Goal: Task Accomplishment & Management: Use online tool/utility

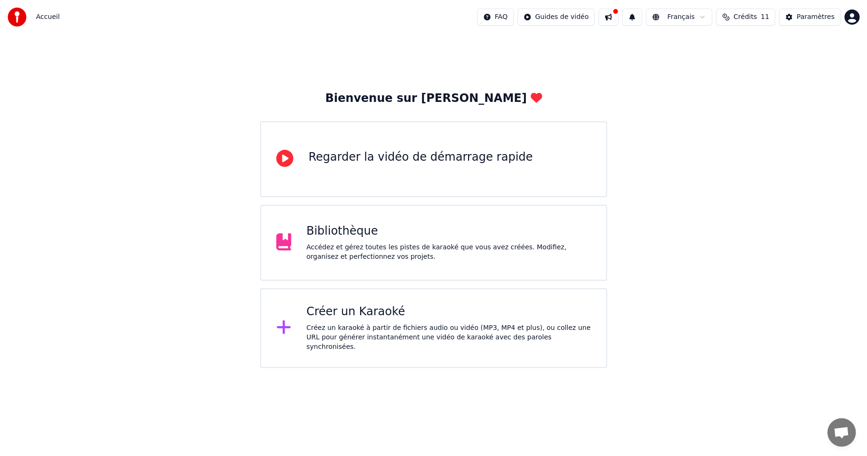
click at [339, 330] on div "Créez un karaoké à partir de fichiers audio ou vidéo (MP3, MP4 et plus), ou col…" at bounding box center [449, 337] width 285 height 28
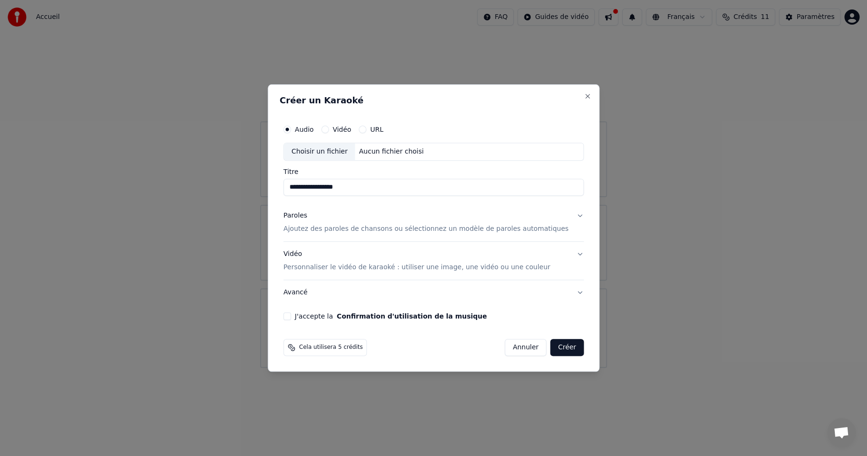
type input "**********"
click at [335, 228] on p "Ajoutez des paroles de chansons ou sélectionnez un modèle de paroles automatiqu…" at bounding box center [425, 228] width 285 height 9
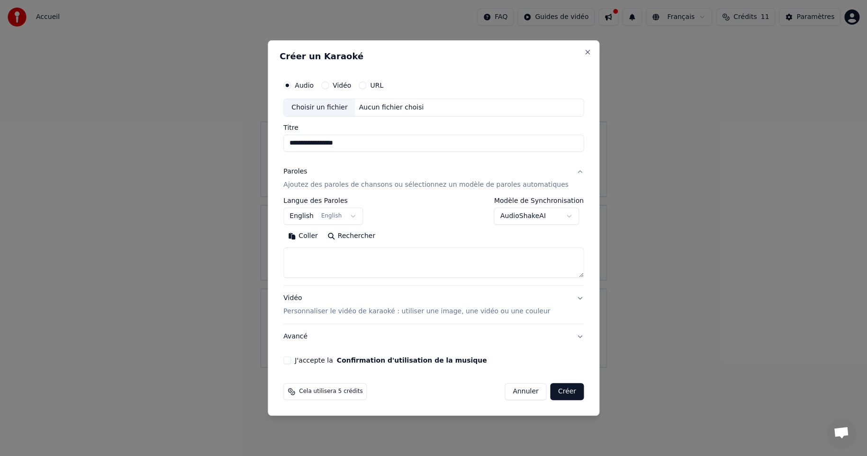
click at [343, 214] on body "**********" at bounding box center [433, 184] width 867 height 368
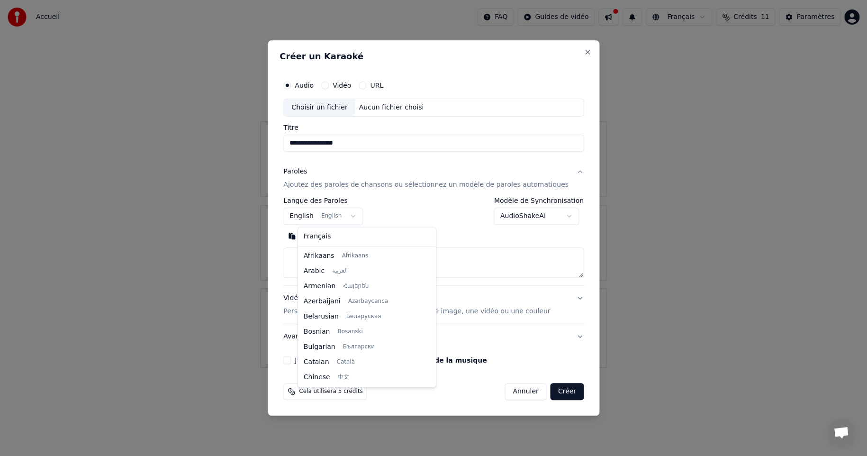
scroll to position [76, 0]
select select "**"
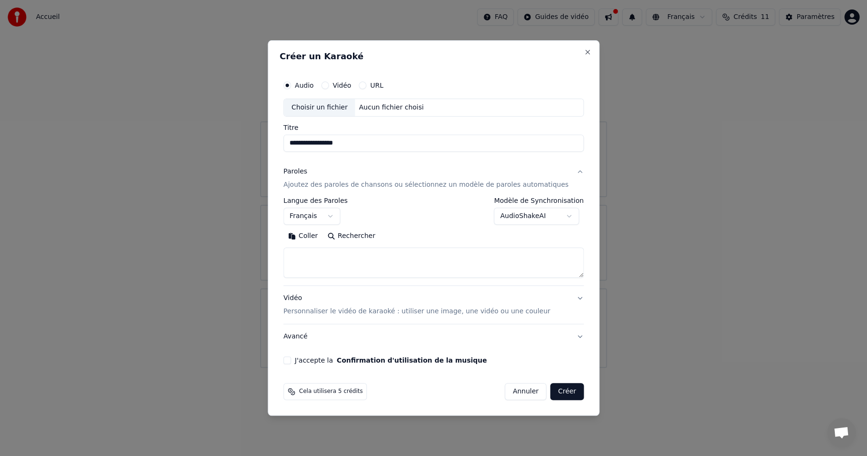
click at [322, 235] on button "Coller" at bounding box center [302, 235] width 39 height 15
type textarea "**********"
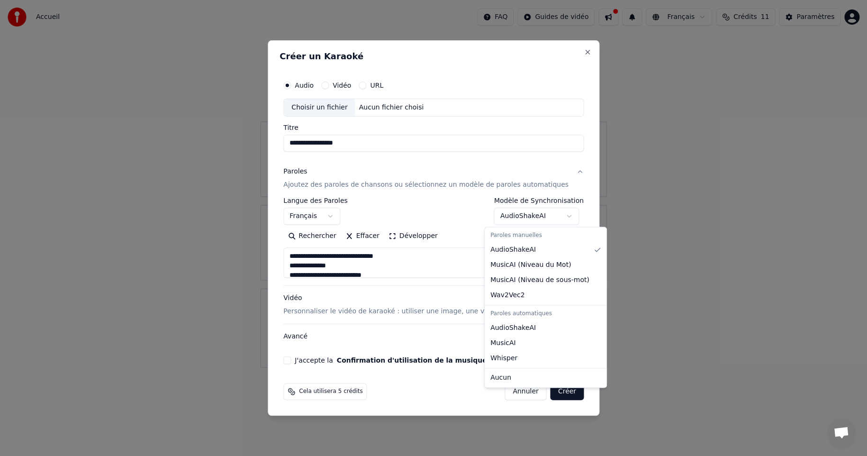
click at [558, 218] on body "**********" at bounding box center [433, 184] width 867 height 368
click at [560, 218] on body "**********" at bounding box center [433, 184] width 867 height 368
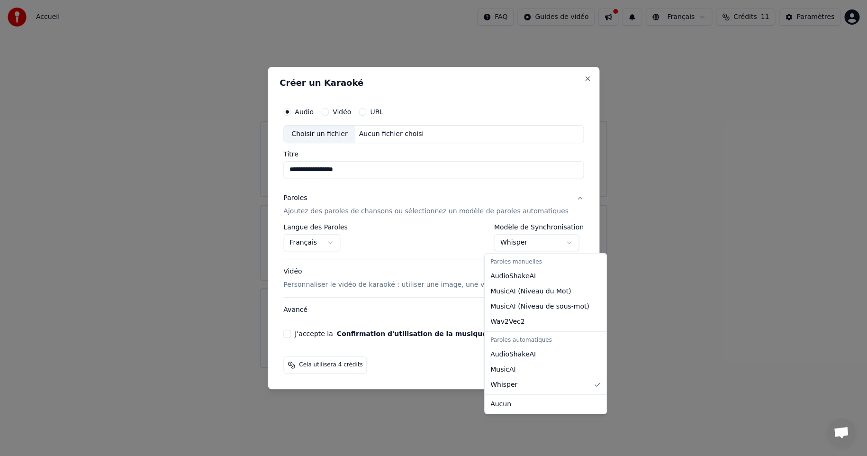
click at [557, 241] on body "**********" at bounding box center [433, 184] width 867 height 368
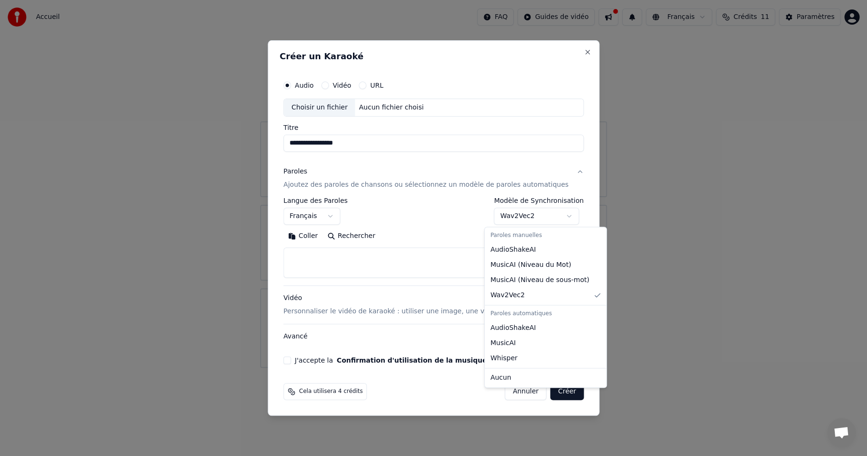
click at [560, 216] on body "**********" at bounding box center [433, 184] width 867 height 368
select select "**********"
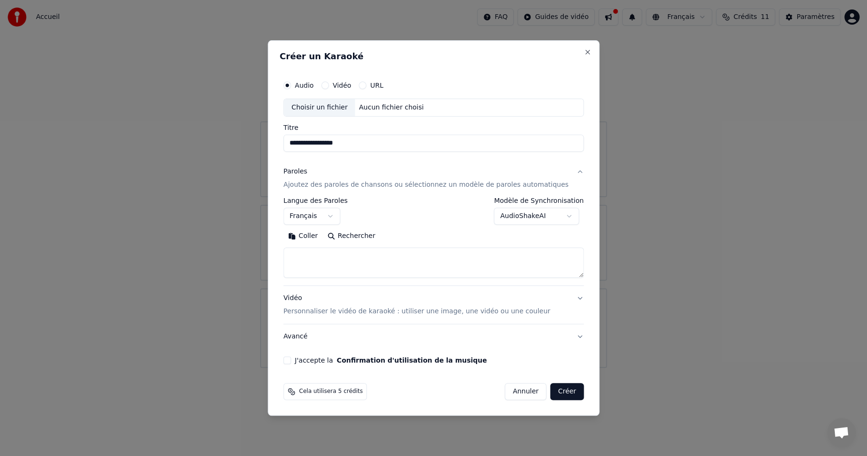
click at [313, 82] on label "Audio" at bounding box center [304, 85] width 19 height 7
click at [291, 82] on button "Audio" at bounding box center [287, 85] width 8 height 8
click at [323, 108] on div "Choisir un fichier" at bounding box center [319, 107] width 71 height 17
type input "********"
click at [329, 313] on p "Personnaliser le vidéo de karaoké : utiliser une image, une vidéo ou une couleur" at bounding box center [416, 311] width 267 height 9
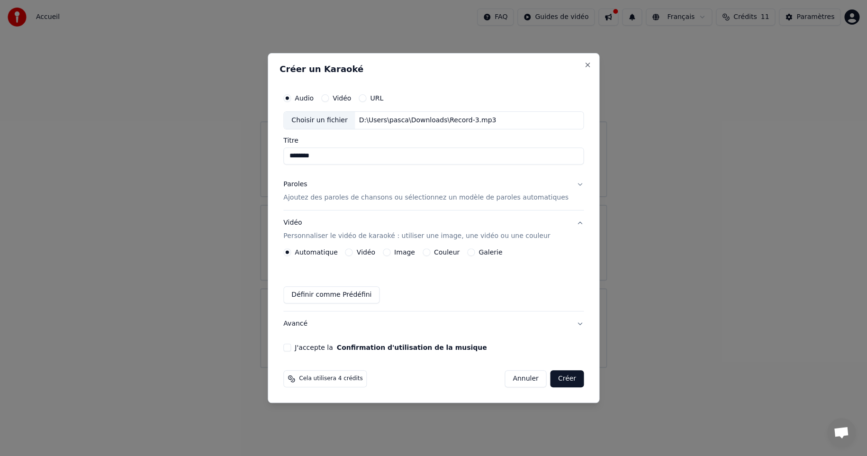
click at [411, 251] on label "Image" at bounding box center [404, 252] width 21 height 7
click at [390, 251] on button "Image" at bounding box center [387, 252] width 8 height 8
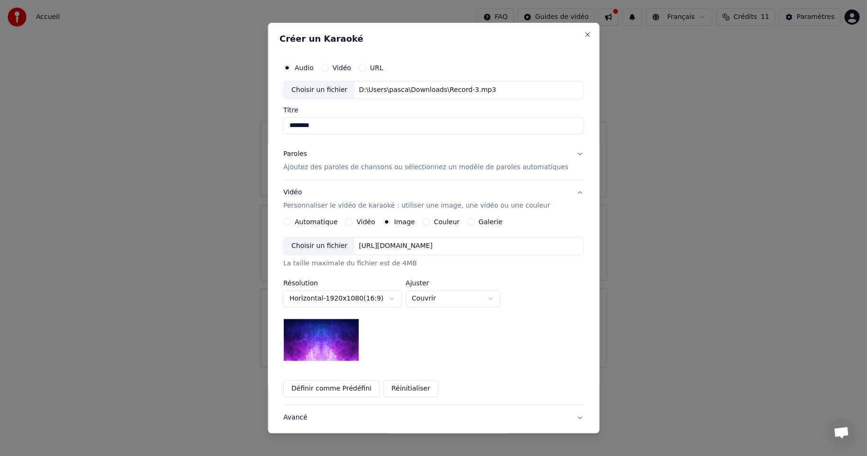
click at [489, 220] on label "Galerie" at bounding box center [491, 221] width 24 height 7
click at [475, 220] on button "Galerie" at bounding box center [471, 222] width 8 height 8
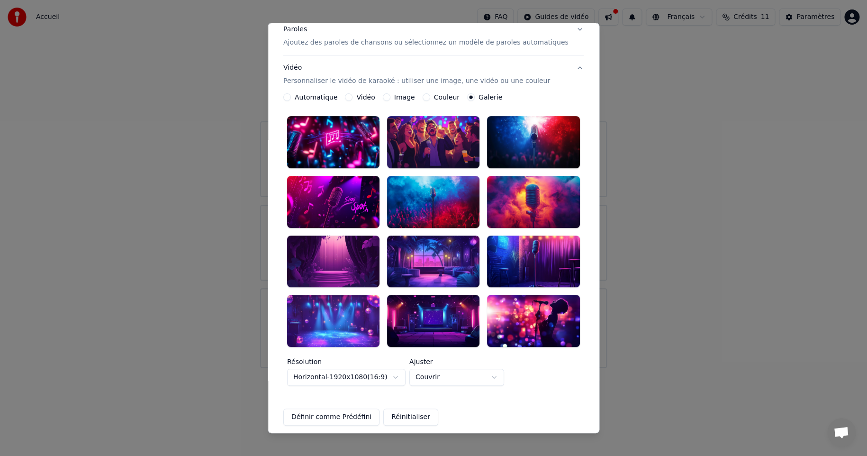
scroll to position [142, 0]
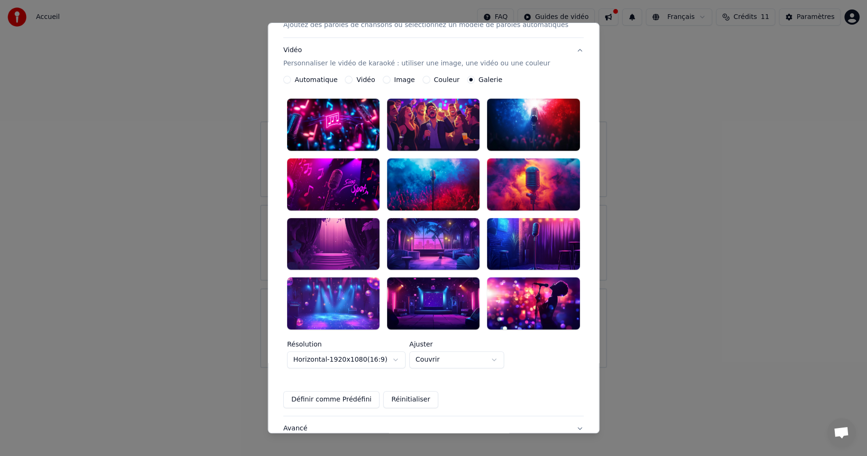
click at [343, 227] on div at bounding box center [333, 244] width 92 height 52
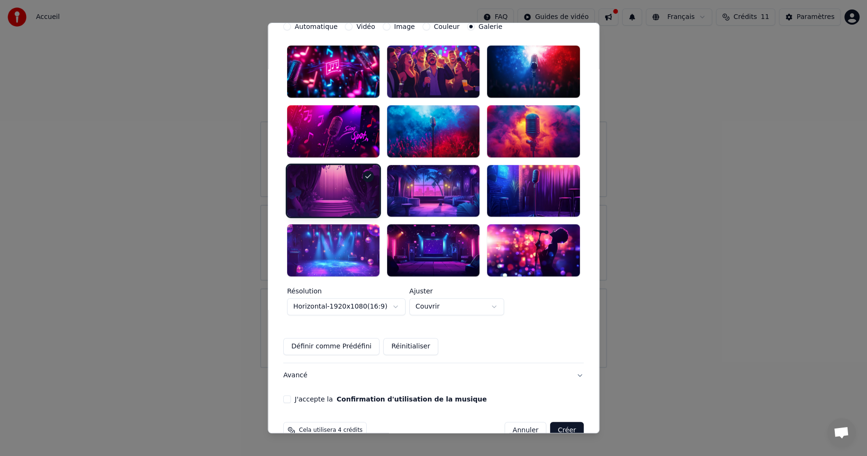
click at [311, 396] on label "J'accepte la Confirmation d'utilisation de la musique" at bounding box center [391, 399] width 192 height 7
click at [291, 395] on button "J'accepte la Confirmation d'utilisation de la musique" at bounding box center [287, 399] width 8 height 8
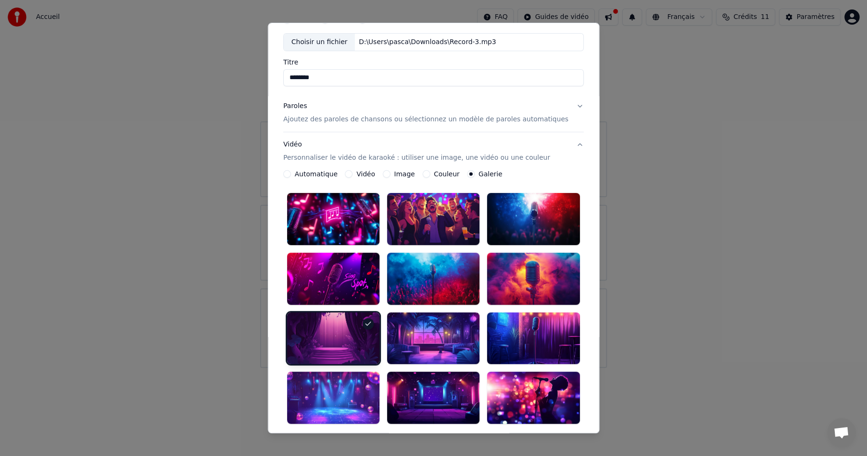
scroll to position [0, 0]
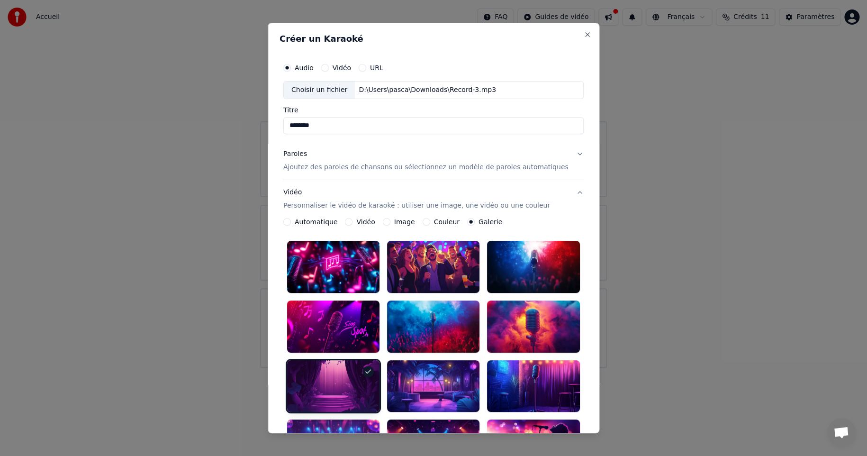
click at [562, 154] on button "Paroles Ajoutez des paroles de chansons ou sélectionnez un modèle de paroles au…" at bounding box center [433, 161] width 300 height 38
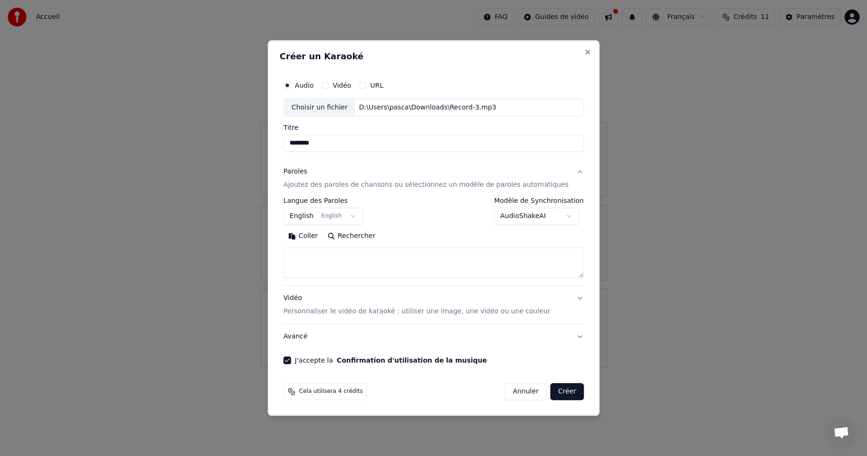
click at [324, 249] on textarea at bounding box center [433, 262] width 300 height 30
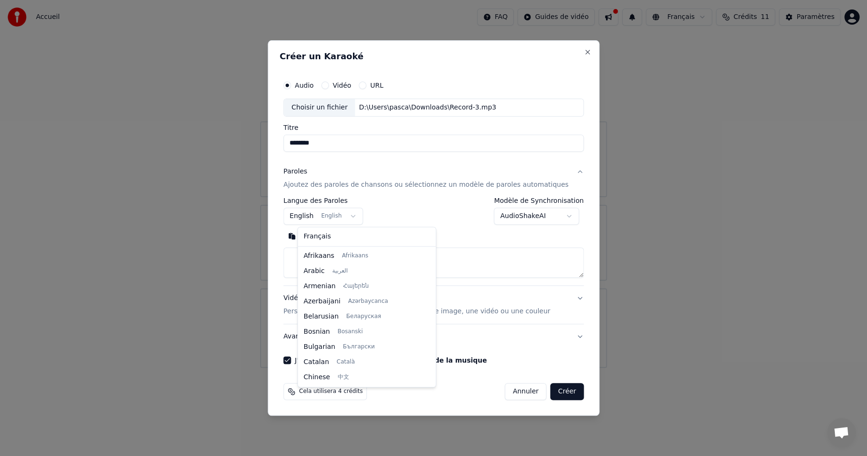
click at [359, 215] on body "**********" at bounding box center [433, 184] width 867 height 368
select select "**"
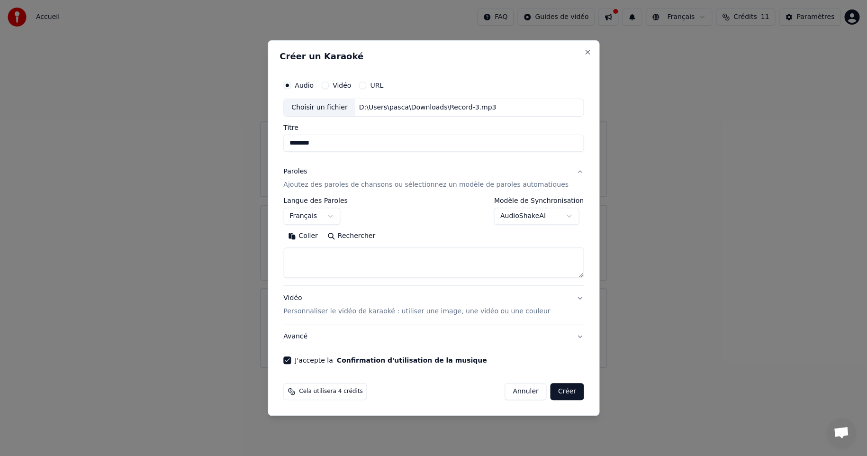
click at [320, 236] on button "Coller" at bounding box center [302, 235] width 39 height 15
click at [373, 313] on p "Personnaliser le vidéo de karaoké : utiliser une image, une vidéo ou une couleur" at bounding box center [416, 311] width 267 height 9
type textarea "**********"
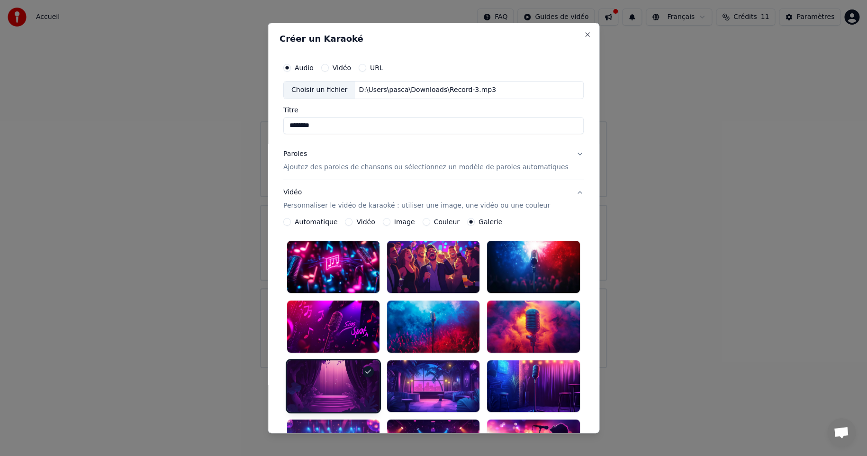
click at [329, 362] on div at bounding box center [333, 386] width 92 height 52
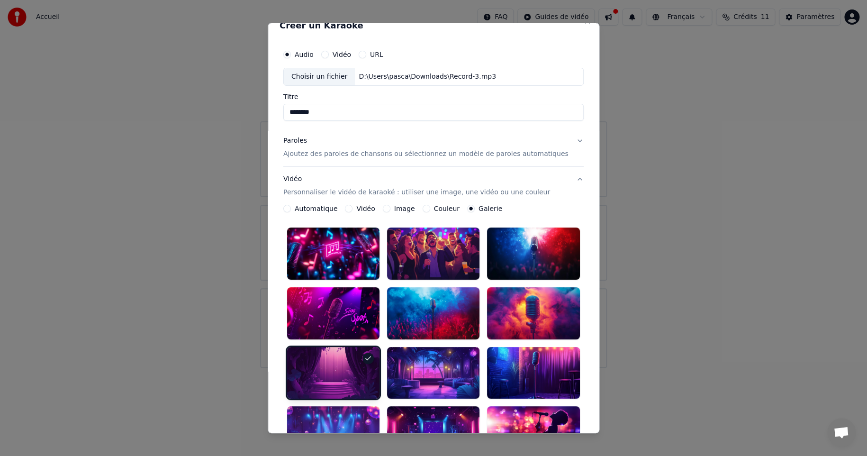
scroll to position [0, 0]
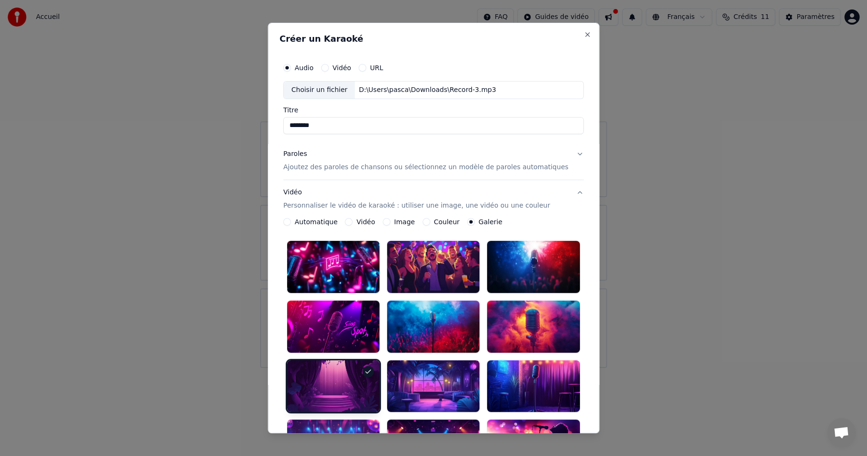
click at [563, 154] on button "Paroles Ajoutez des paroles de chansons ou sélectionnez un modèle de paroles au…" at bounding box center [433, 161] width 300 height 38
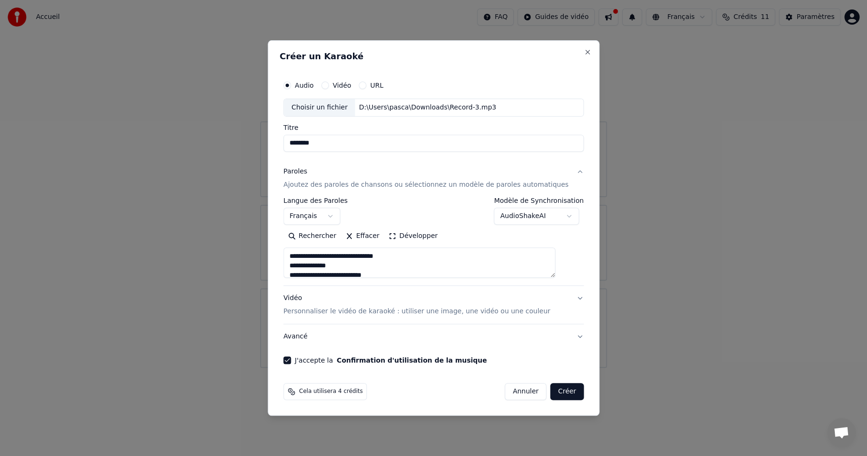
click at [563, 334] on button "Avancé" at bounding box center [433, 336] width 300 height 25
type textarea "**********"
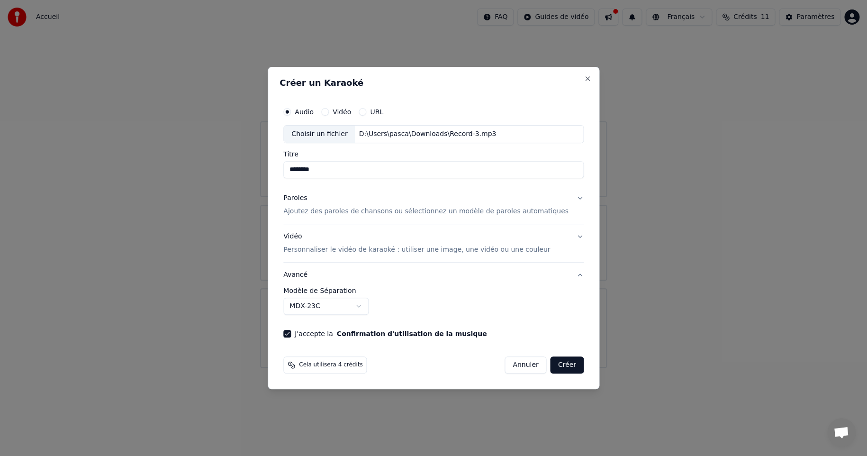
click at [563, 370] on button "Créer" at bounding box center [567, 364] width 33 height 17
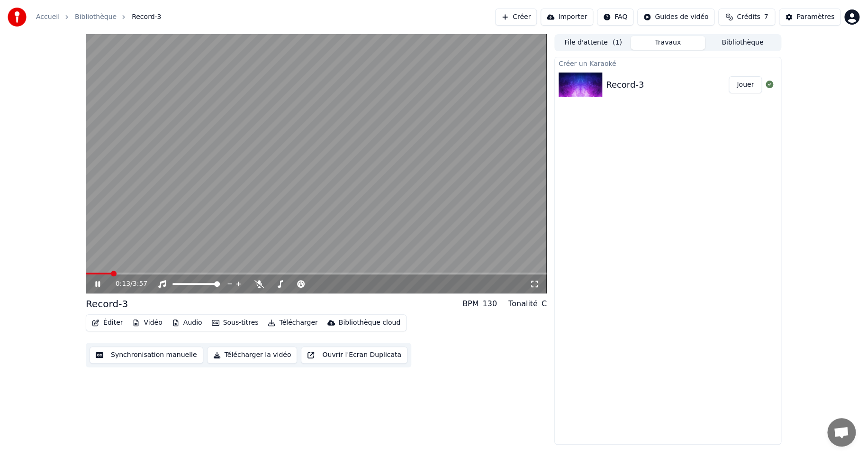
click at [93, 283] on icon at bounding box center [104, 284] width 22 height 8
click at [673, 44] on button "Travaux" at bounding box center [668, 43] width 75 height 14
click at [36, 12] on link "Accueil" at bounding box center [48, 16] width 24 height 9
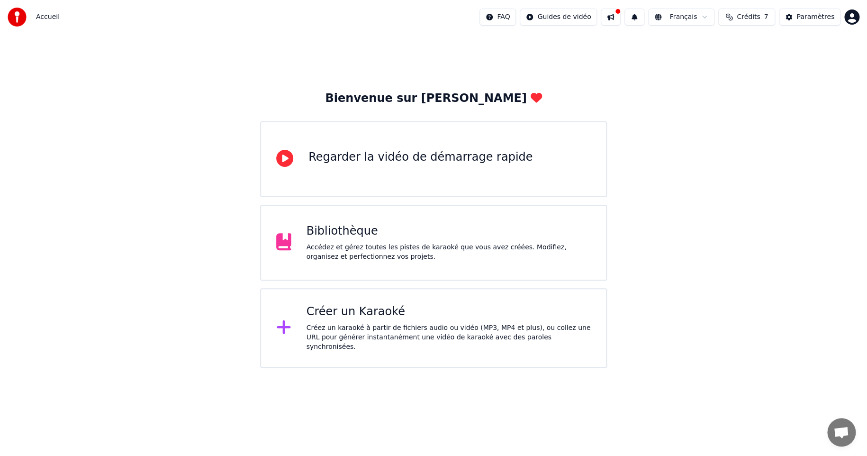
click at [368, 319] on div "Créer un Karaoké" at bounding box center [449, 311] width 285 height 15
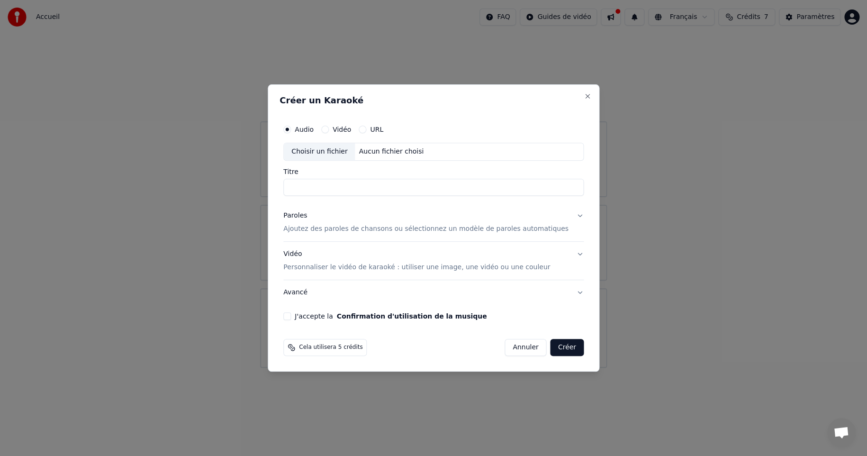
click at [330, 149] on div "Choisir un fichier" at bounding box center [319, 151] width 71 height 17
type input "********"
click at [330, 228] on p "Ajoutez des paroles de chansons ou sélectionnez un modèle de paroles automatiqu…" at bounding box center [425, 228] width 285 height 9
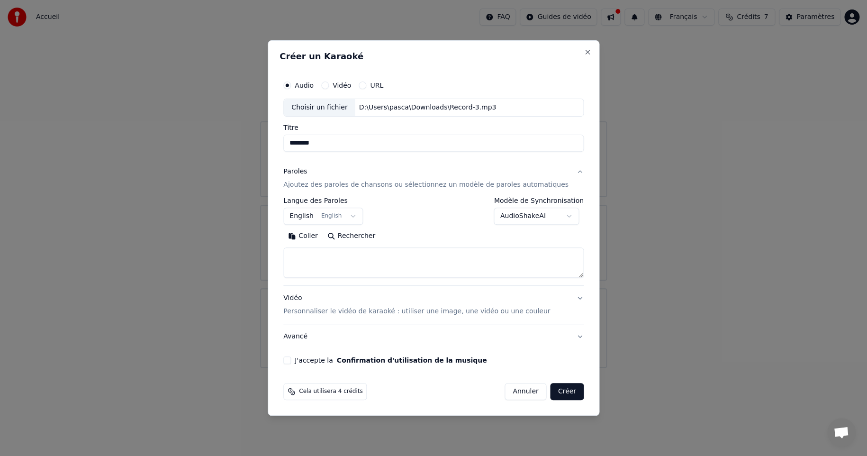
click at [360, 214] on body "**********" at bounding box center [433, 184] width 867 height 368
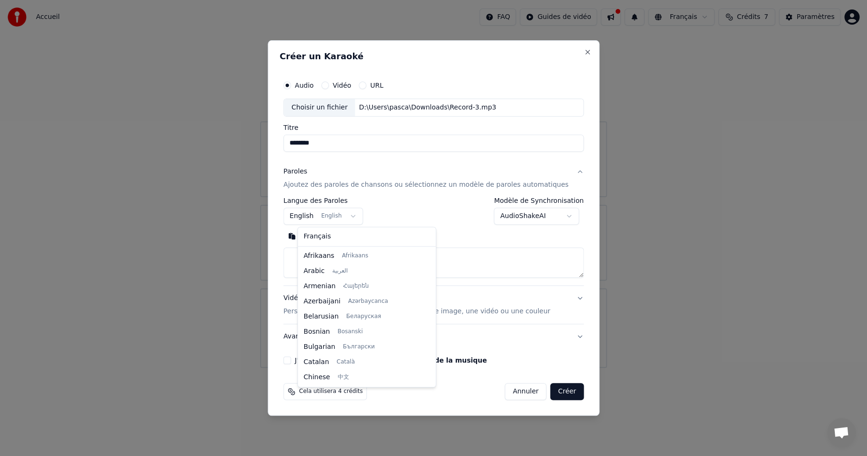
scroll to position [76, 0]
select select "**"
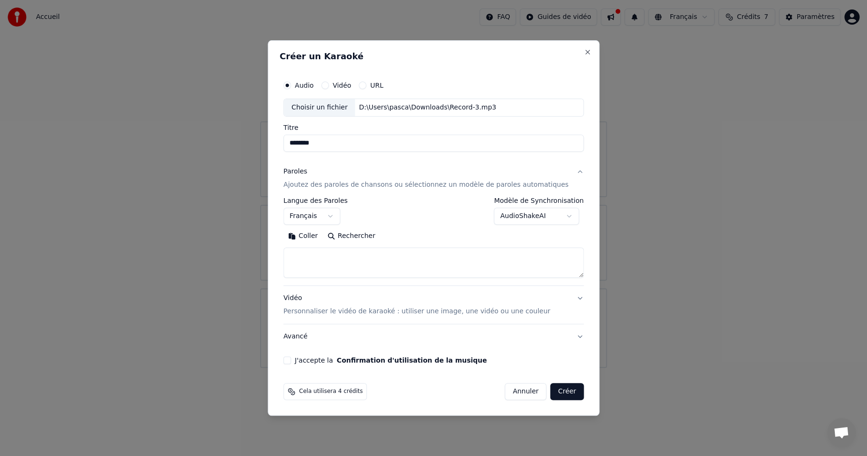
click at [313, 230] on button "Coller" at bounding box center [302, 235] width 39 height 15
click at [307, 361] on div "J'accepte la Confirmation d'utilisation de la musique" at bounding box center [433, 360] width 300 height 8
click at [322, 360] on label "J'accepte la Confirmation d'utilisation de la musique" at bounding box center [391, 360] width 192 height 7
click at [291, 360] on button "J'accepte la Confirmation d'utilisation de la musique" at bounding box center [287, 360] width 8 height 8
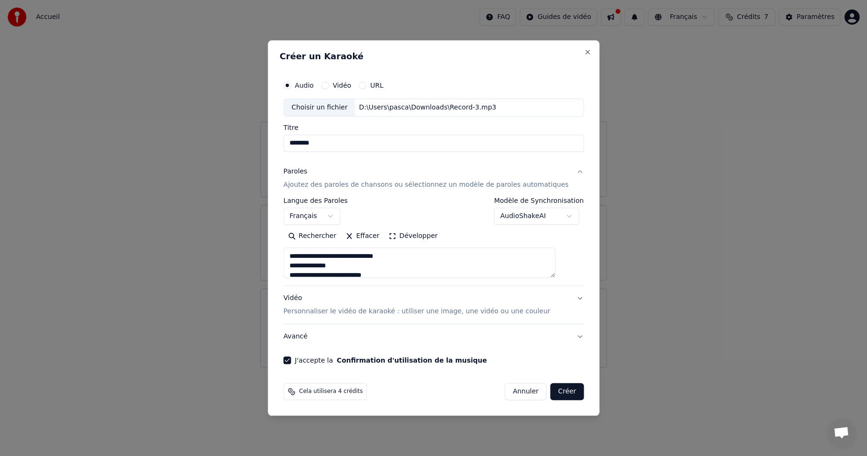
click at [555, 393] on button "Créer" at bounding box center [567, 391] width 33 height 17
type textarea "**********"
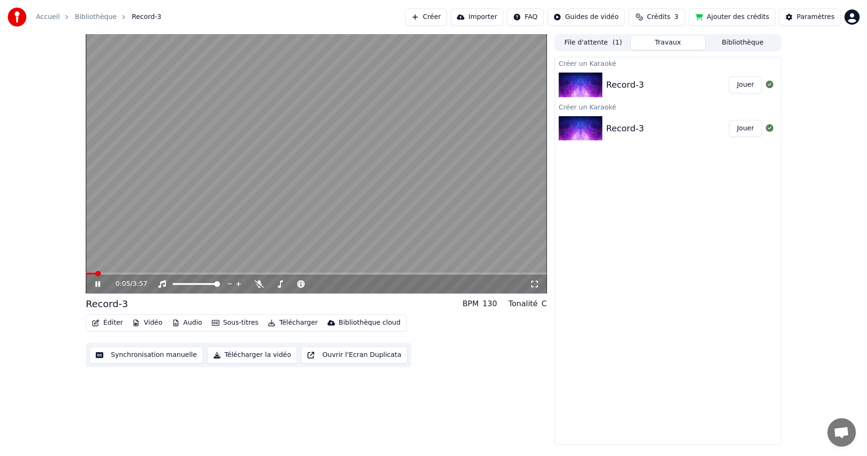
drag, startPoint x: 97, startPoint y: 283, endPoint x: 97, endPoint y: 277, distance: 6.2
click at [97, 283] on icon at bounding box center [97, 284] width 5 height 6
click at [587, 80] on img at bounding box center [581, 84] width 44 height 25
click at [584, 121] on img at bounding box center [581, 128] width 44 height 25
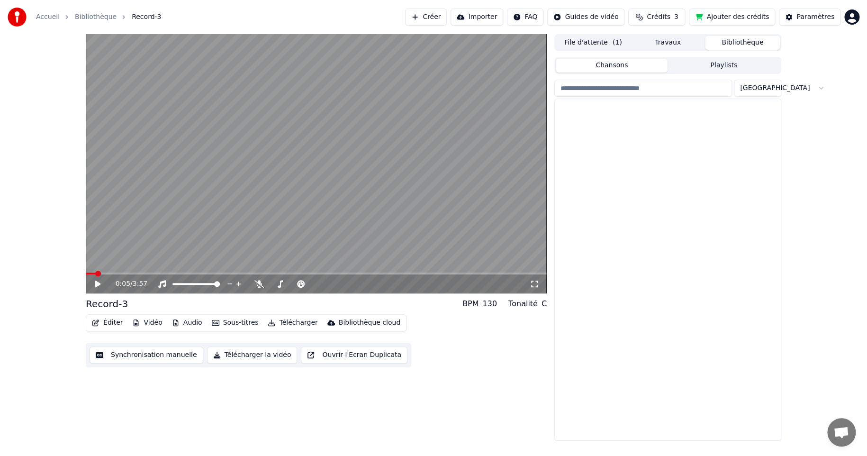
click at [747, 40] on button "Bibliothèque" at bounding box center [742, 43] width 75 height 14
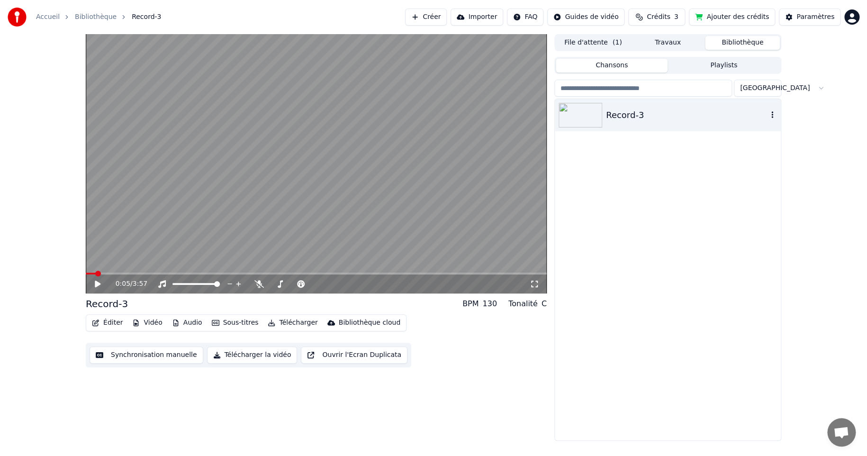
click at [590, 110] on img at bounding box center [581, 115] width 44 height 25
click at [772, 115] on icon "button" at bounding box center [772, 114] width 2 height 7
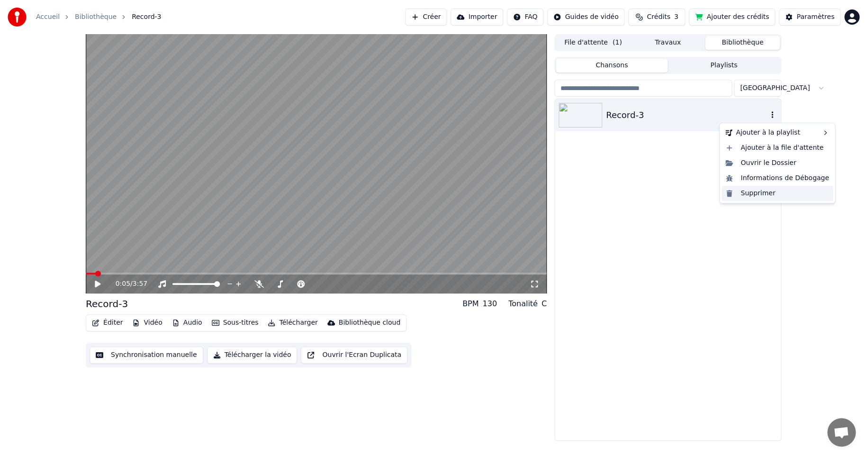
click at [757, 197] on div "Supprimer" at bounding box center [777, 193] width 111 height 15
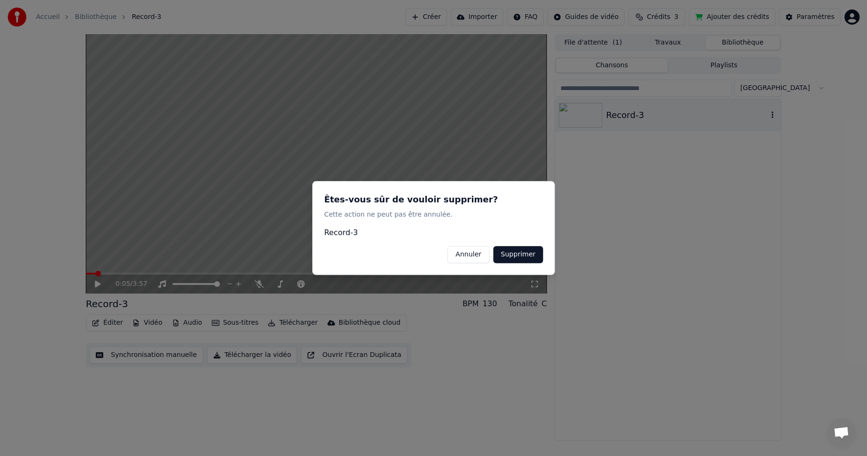
click at [522, 258] on button "Supprimer" at bounding box center [518, 254] width 50 height 17
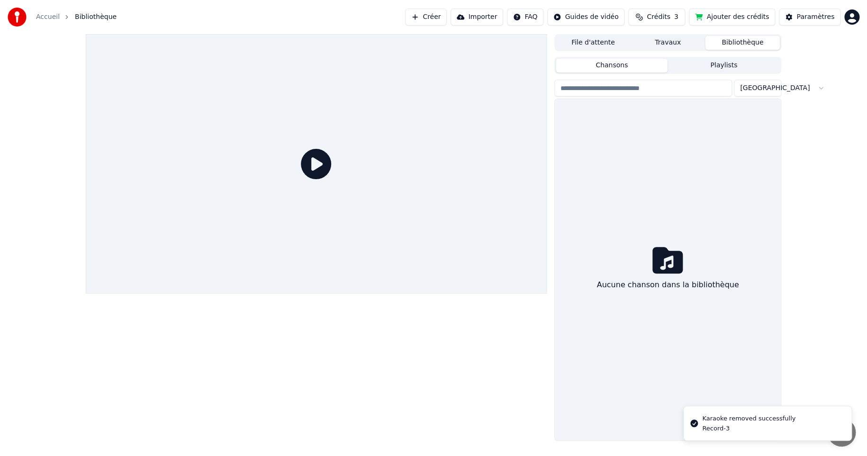
drag, startPoint x: 492, startPoint y: 169, endPoint x: 497, endPoint y: 163, distance: 6.7
click at [497, 163] on div at bounding box center [316, 163] width 461 height 259
click at [598, 42] on button "File d'attente" at bounding box center [593, 43] width 75 height 14
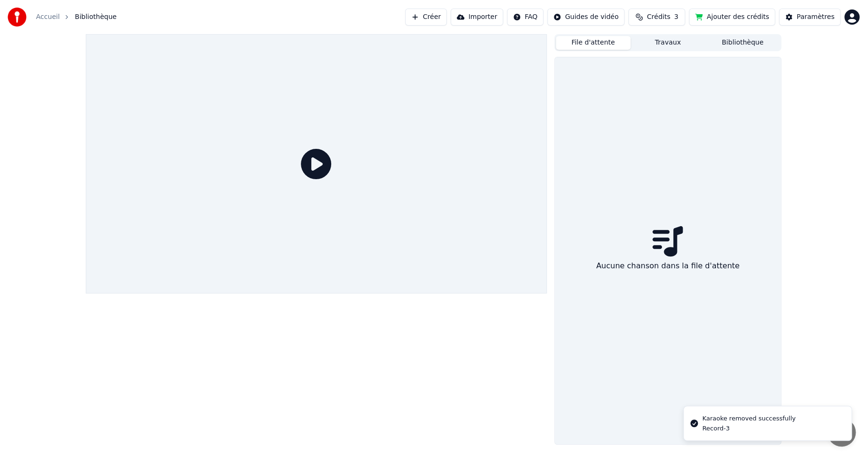
click at [672, 41] on button "Travaux" at bounding box center [668, 43] width 75 height 14
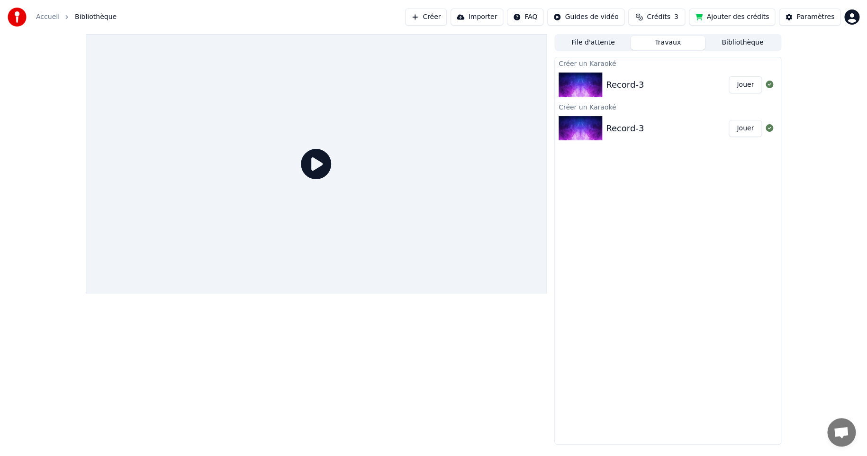
click at [574, 78] on img at bounding box center [581, 84] width 44 height 25
click at [580, 131] on img at bounding box center [581, 128] width 44 height 25
click at [748, 128] on button "Jouer" at bounding box center [745, 128] width 33 height 17
click at [768, 84] on icon at bounding box center [770, 85] width 8 height 8
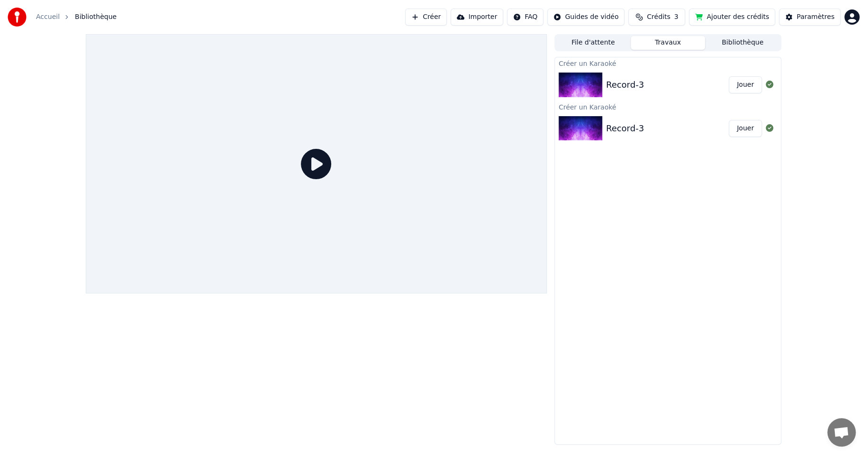
click at [650, 40] on button "Travaux" at bounding box center [668, 43] width 75 height 14
drag, startPoint x: 593, startPoint y: 43, endPoint x: 704, endPoint y: 47, distance: 111.0
click at [594, 43] on button "File d'attente" at bounding box center [593, 43] width 75 height 14
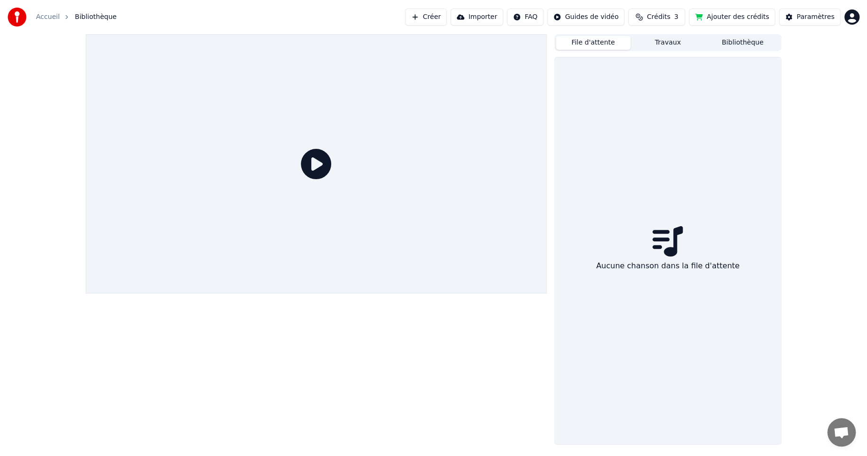
click at [593, 42] on button "File d'attente" at bounding box center [593, 43] width 75 height 14
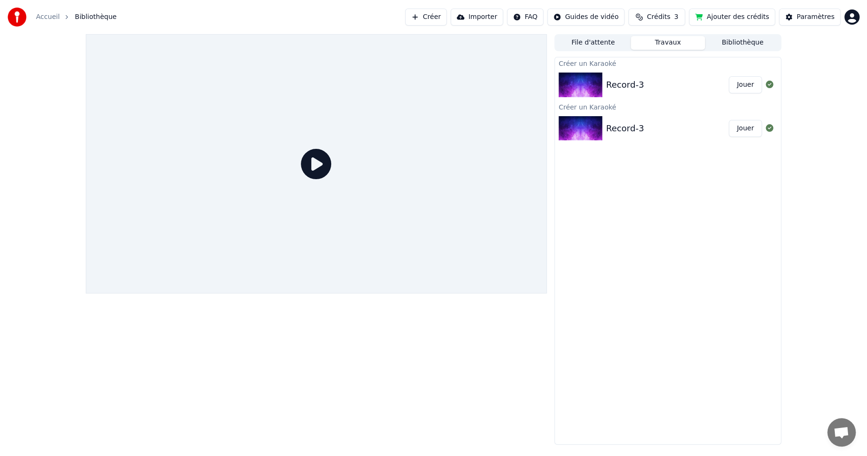
click at [675, 45] on button "Travaux" at bounding box center [668, 43] width 75 height 14
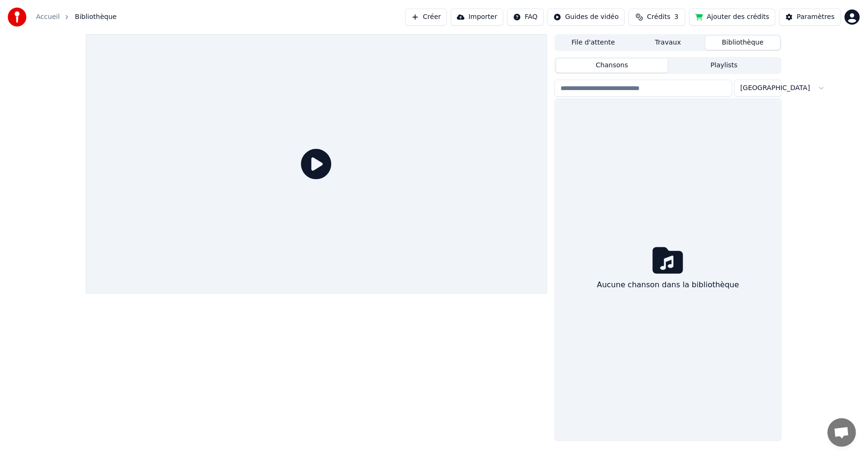
click at [732, 45] on button "Bibliothèque" at bounding box center [742, 43] width 75 height 14
click at [676, 43] on button "Travaux" at bounding box center [668, 43] width 75 height 14
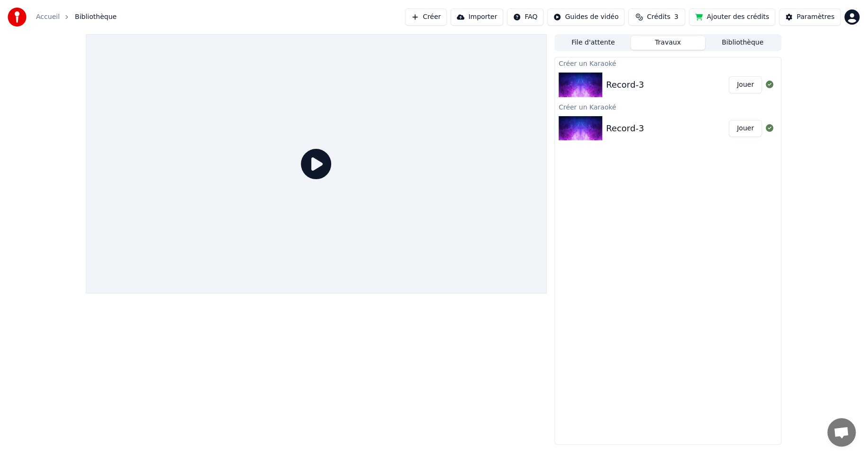
click at [575, 76] on img at bounding box center [581, 84] width 44 height 25
click at [742, 83] on button "Jouer" at bounding box center [745, 84] width 33 height 17
drag, startPoint x: 309, startPoint y: 171, endPoint x: 314, endPoint y: 167, distance: 6.1
click at [311, 170] on icon at bounding box center [316, 164] width 30 height 30
click at [668, 13] on span "Crédits" at bounding box center [658, 16] width 23 height 9
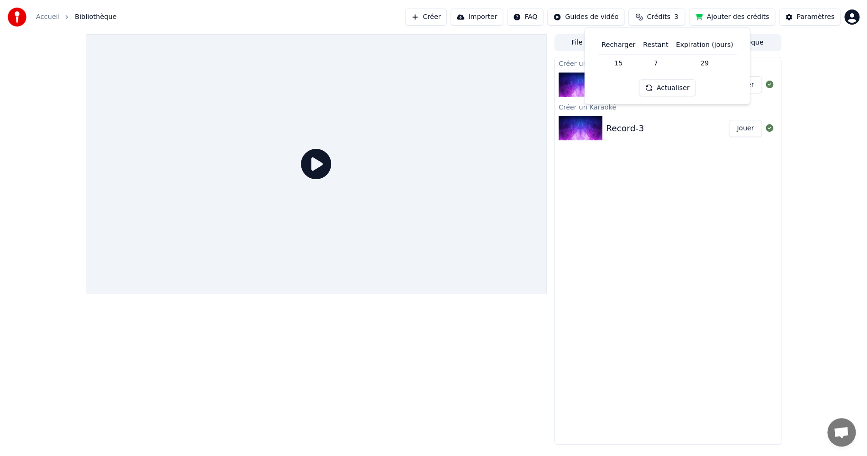
click at [671, 88] on button "Actualiser" at bounding box center [667, 88] width 56 height 17
drag, startPoint x: 298, startPoint y: 161, endPoint x: 313, endPoint y: 154, distance: 15.9
click at [298, 161] on div at bounding box center [316, 163] width 461 height 259
click at [316, 165] on icon at bounding box center [316, 164] width 30 height 30
click at [316, 168] on icon at bounding box center [316, 164] width 30 height 30
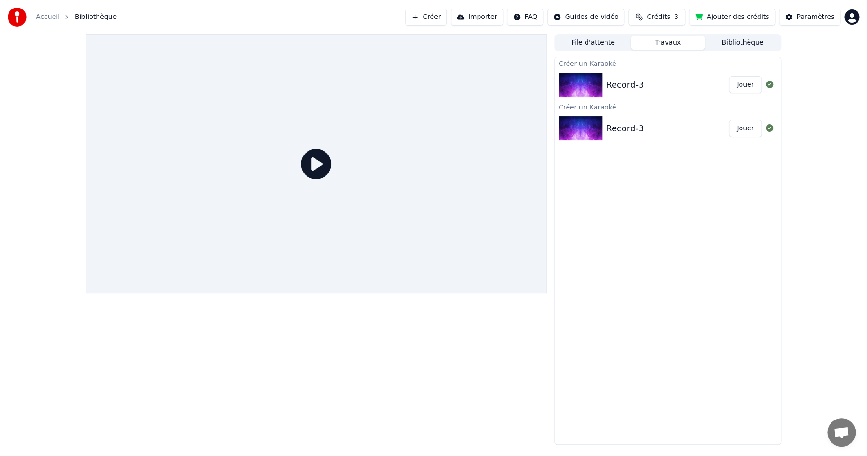
click at [577, 84] on img at bounding box center [581, 84] width 44 height 25
click at [803, 13] on div "Paramètres" at bounding box center [815, 16] width 38 height 9
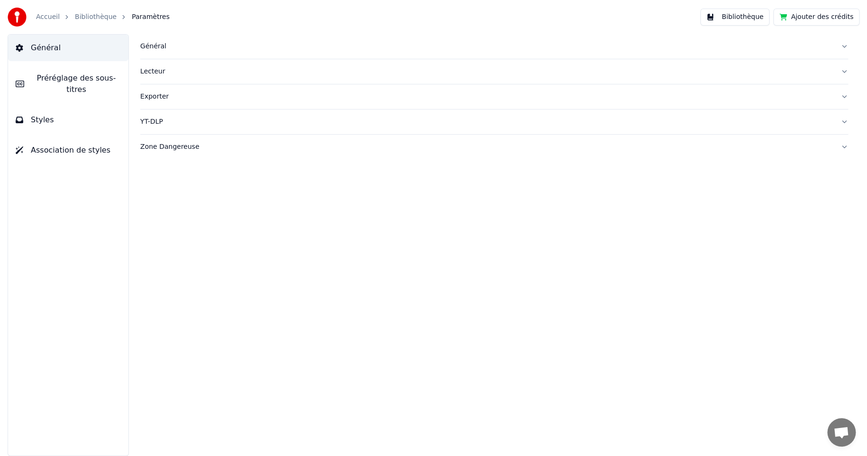
click at [40, 47] on span "Général" at bounding box center [46, 47] width 30 height 11
click at [155, 46] on div "Général" at bounding box center [486, 46] width 693 height 9
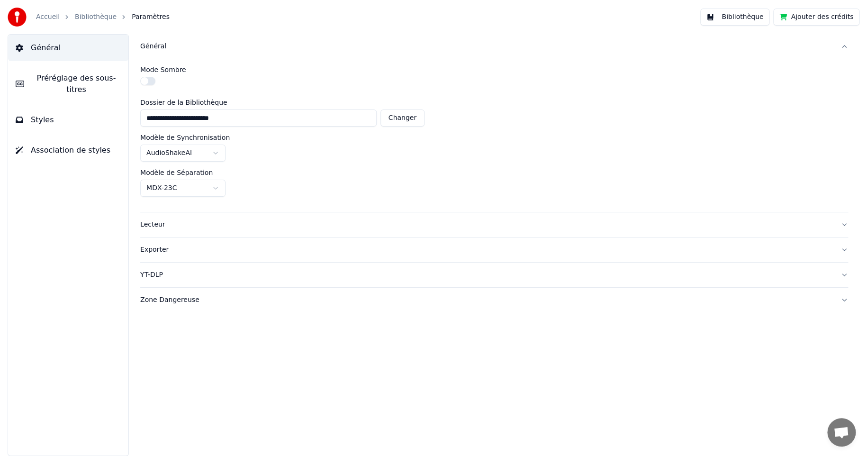
click at [218, 190] on html "**********" at bounding box center [433, 228] width 867 height 456
drag, startPoint x: 485, startPoint y: 330, endPoint x: 430, endPoint y: 296, distance: 64.4
click at [485, 329] on html "**********" at bounding box center [433, 228] width 867 height 456
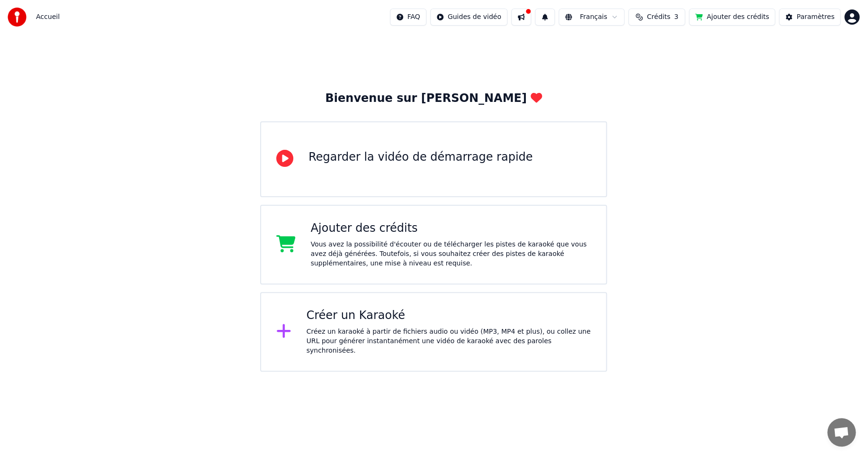
click at [352, 323] on div "Créer un Karaoké" at bounding box center [449, 315] width 285 height 15
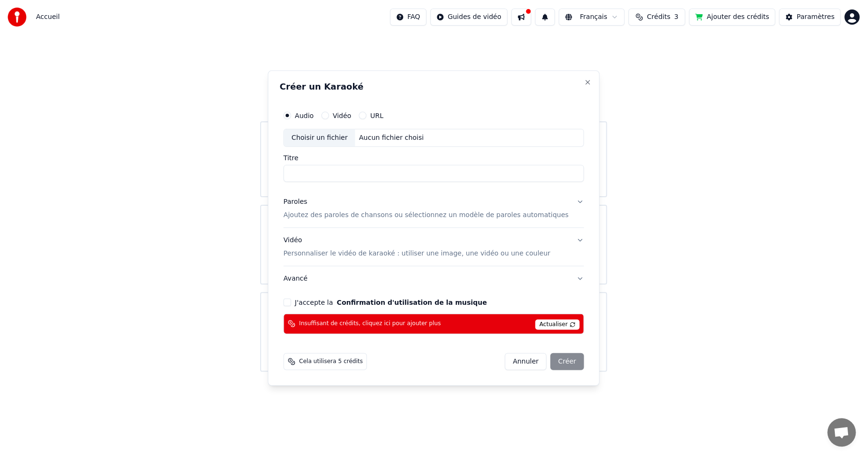
click at [370, 323] on span "Insuffisant de crédits, cliquez ici pour ajouter plus" at bounding box center [370, 324] width 142 height 8
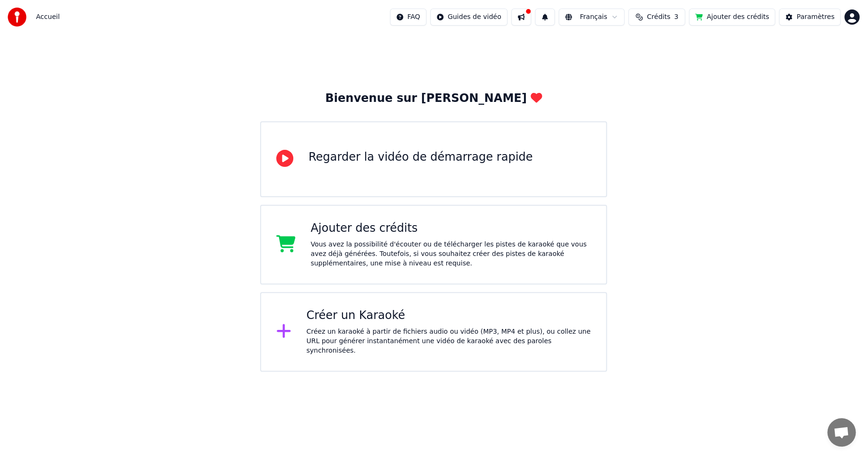
click at [665, 18] on span "Crédits" at bounding box center [658, 16] width 23 height 9
click at [54, 24] on div "Accueil" at bounding box center [34, 17] width 52 height 19
click at [413, 100] on div "Bienvenue sur [PERSON_NAME]" at bounding box center [433, 98] width 217 height 15
click at [350, 317] on div "Créer un Karaoké" at bounding box center [449, 315] width 285 height 15
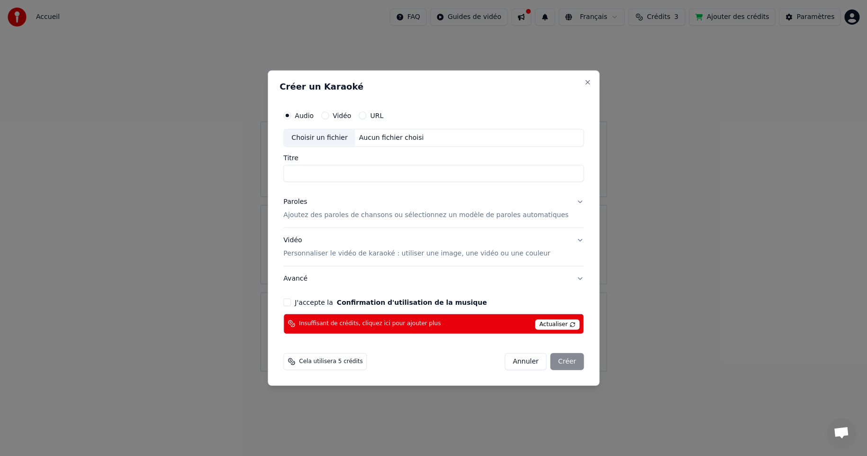
click at [314, 116] on label "Audio" at bounding box center [304, 115] width 19 height 7
click at [291, 116] on button "Audio" at bounding box center [287, 116] width 8 height 8
click at [320, 138] on div "Choisir un fichier" at bounding box center [319, 137] width 71 height 17
click at [335, 175] on input "********" at bounding box center [433, 173] width 300 height 17
type input "*"
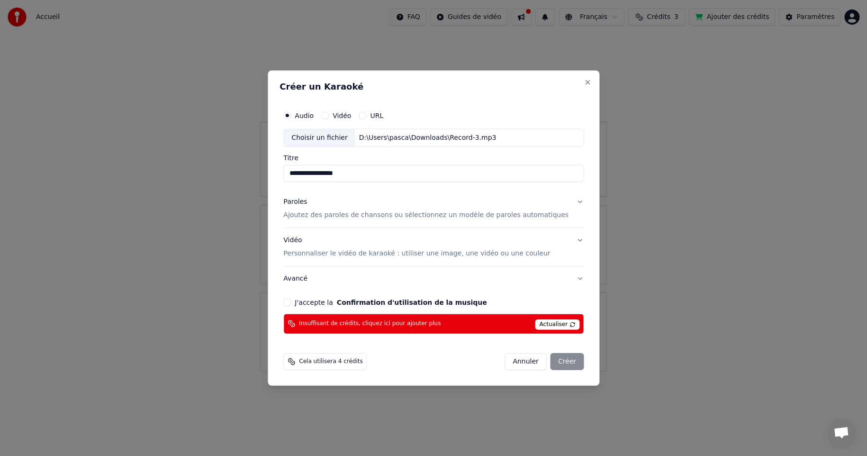
type input "**********"
click at [301, 214] on p "Ajoutez des paroles de chansons ou sélectionnez un modèle de paroles automatiqu…" at bounding box center [425, 214] width 285 height 9
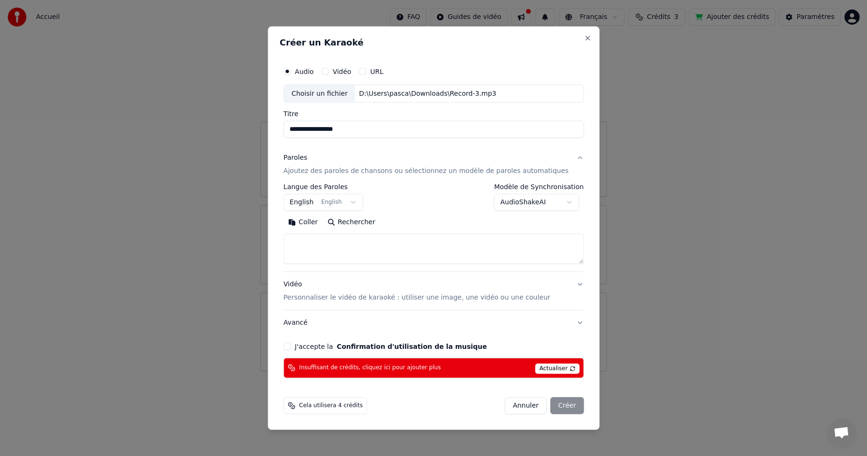
click at [358, 201] on body "**********" at bounding box center [433, 185] width 867 height 371
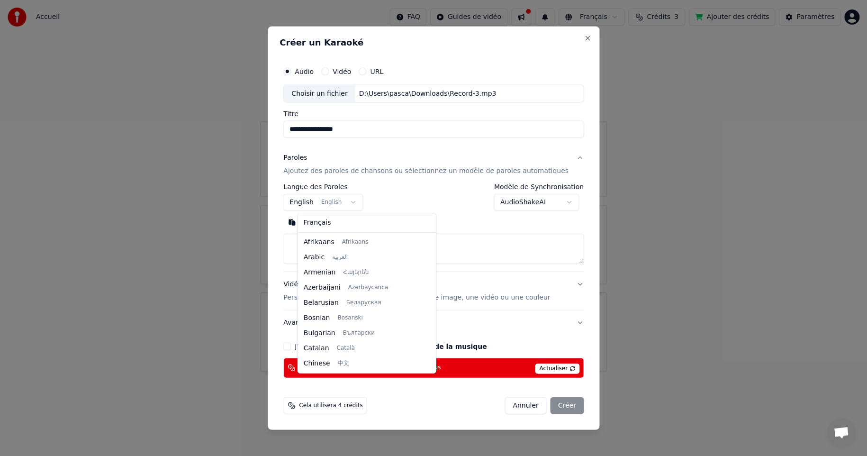
scroll to position [76, 0]
select select "**"
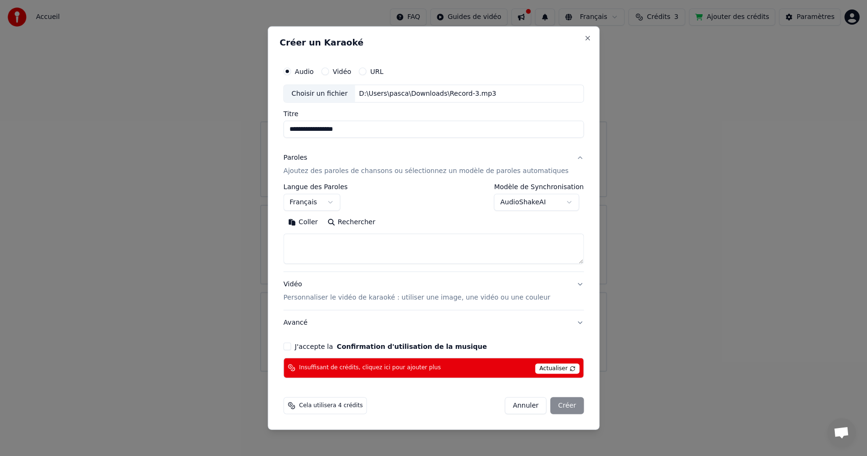
click at [316, 220] on button "Coller" at bounding box center [302, 222] width 39 height 15
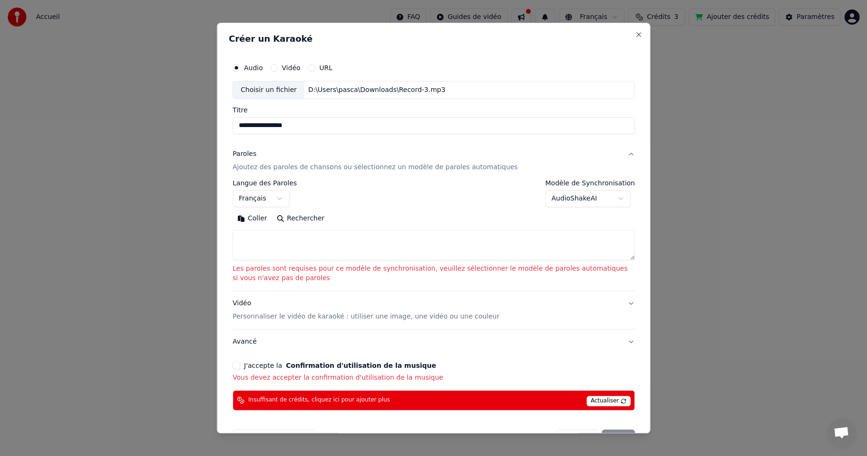
click at [251, 219] on button "Coller" at bounding box center [252, 218] width 39 height 15
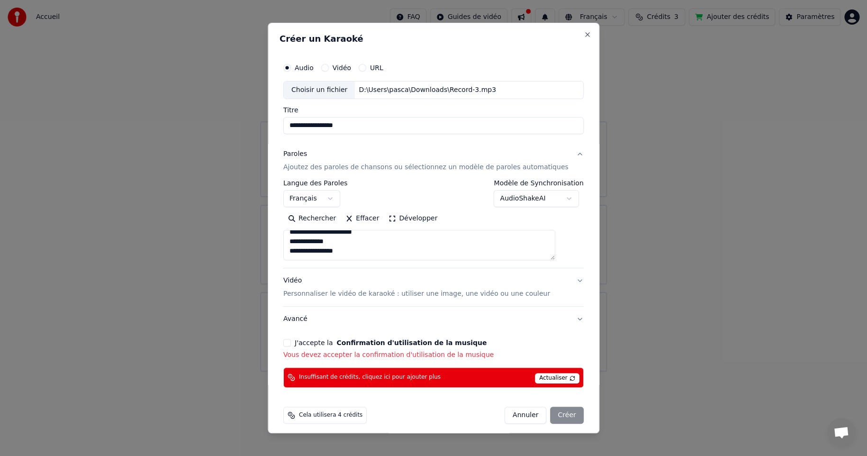
scroll to position [6, 0]
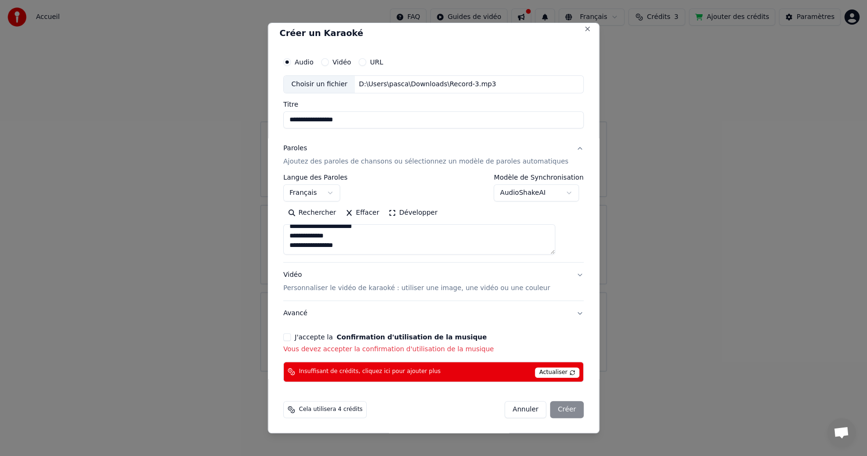
click at [560, 313] on button "Avancé" at bounding box center [433, 313] width 300 height 25
type textarea "**********"
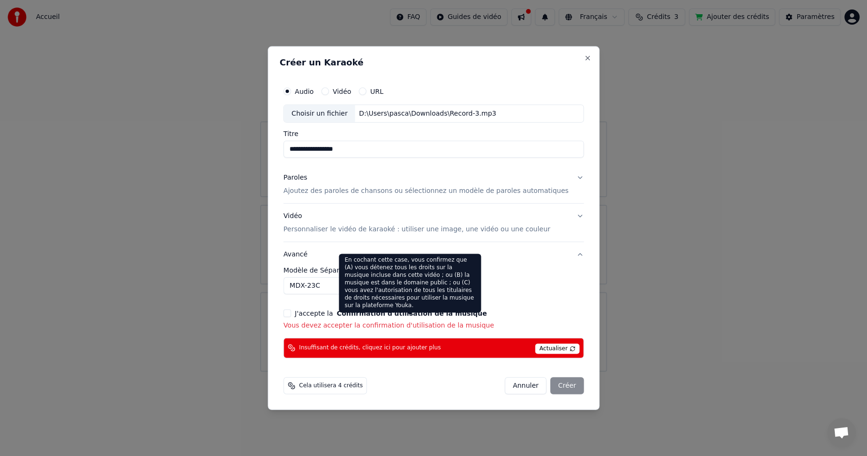
click at [363, 315] on button "Confirmation d'utilisation de la musique" at bounding box center [412, 312] width 150 height 7
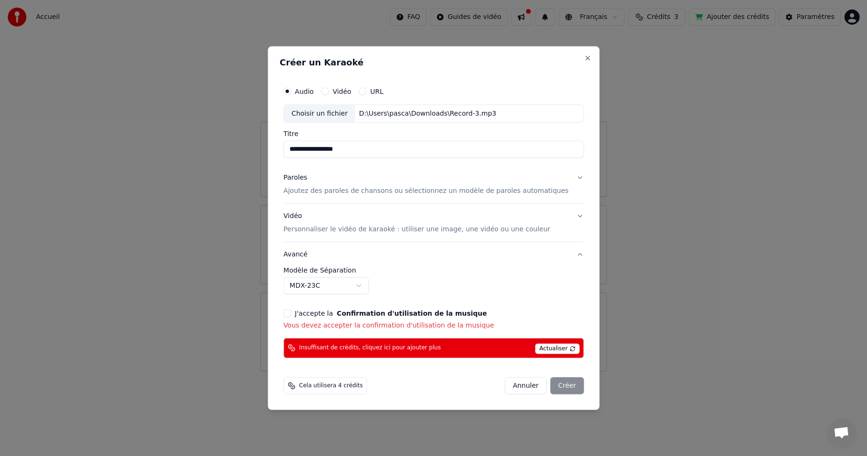
click at [363, 313] on button "Confirmation d'utilisation de la musique" at bounding box center [412, 312] width 150 height 7
click at [324, 315] on label "J'accepte la Confirmation d'utilisation de la musique" at bounding box center [391, 312] width 192 height 7
click at [291, 315] on button "J'accepte la Confirmation d'utilisation de la musique" at bounding box center [287, 313] width 8 height 8
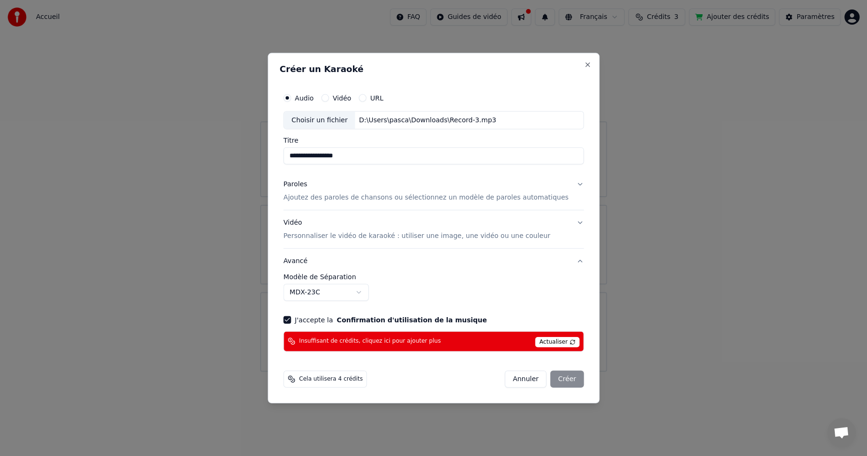
click at [557, 383] on div "Annuler Créer" at bounding box center [544, 378] width 79 height 17
click at [535, 342] on span "Actualiser" at bounding box center [557, 341] width 45 height 10
click at [331, 340] on span "Insuffisant de crédits, cliquez ici pour ajouter plus" at bounding box center [370, 341] width 142 height 8
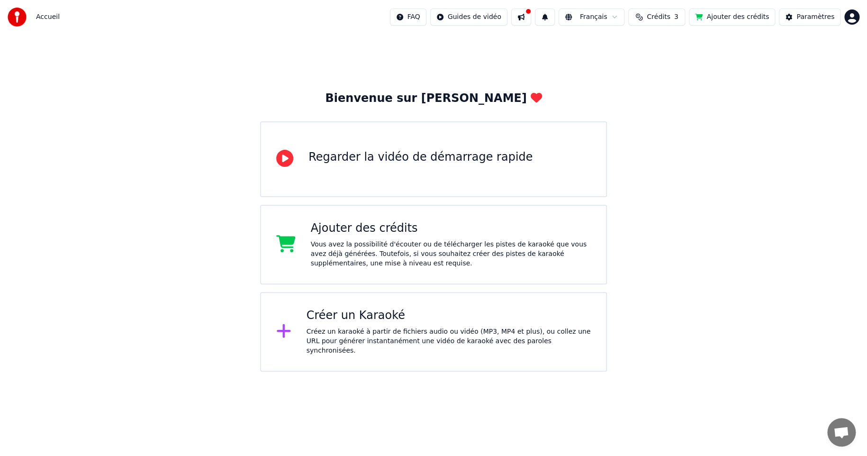
click at [723, 16] on button "Ajouter des crédits" at bounding box center [732, 17] width 86 height 17
